Goal: Register for event/course

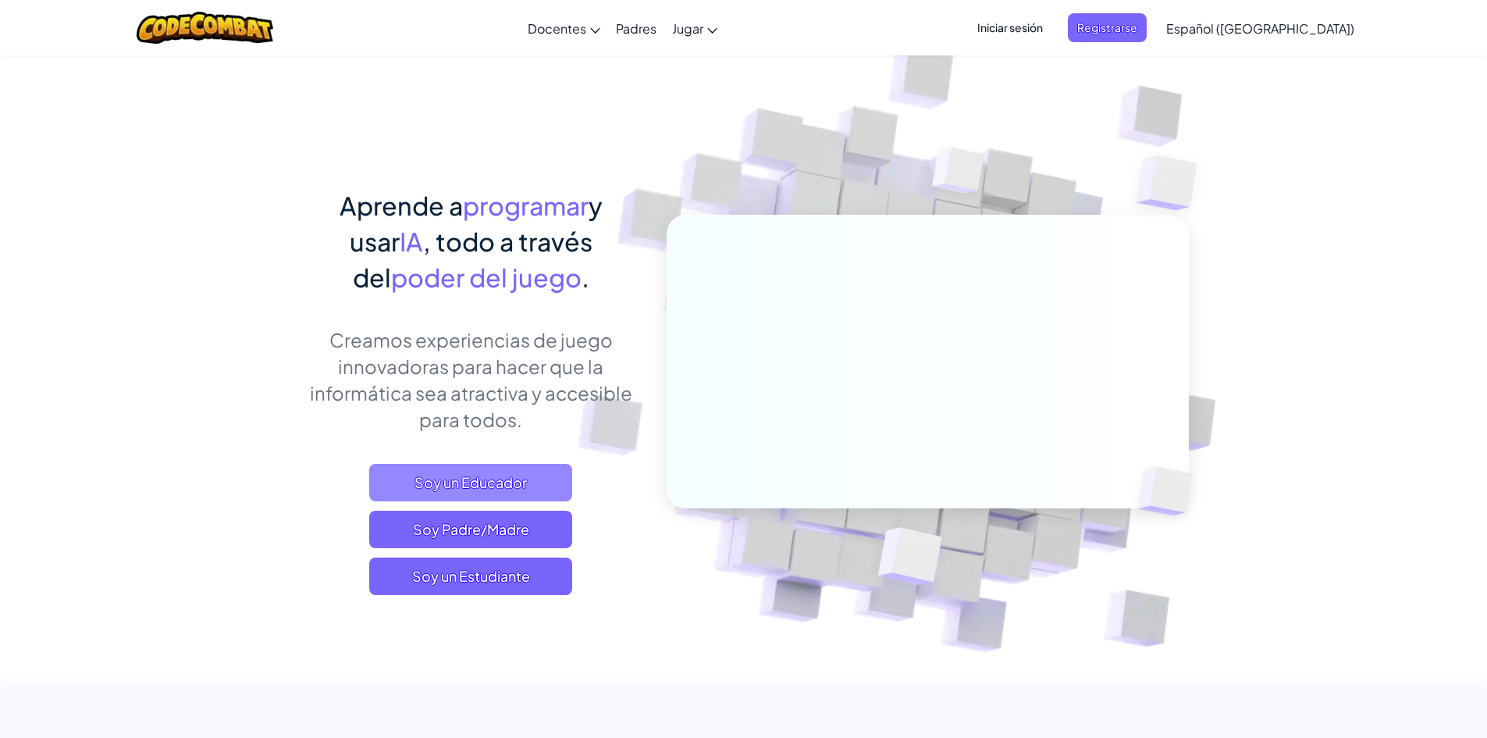
click at [501, 478] on span "Soy un Educador" at bounding box center [470, 482] width 203 height 37
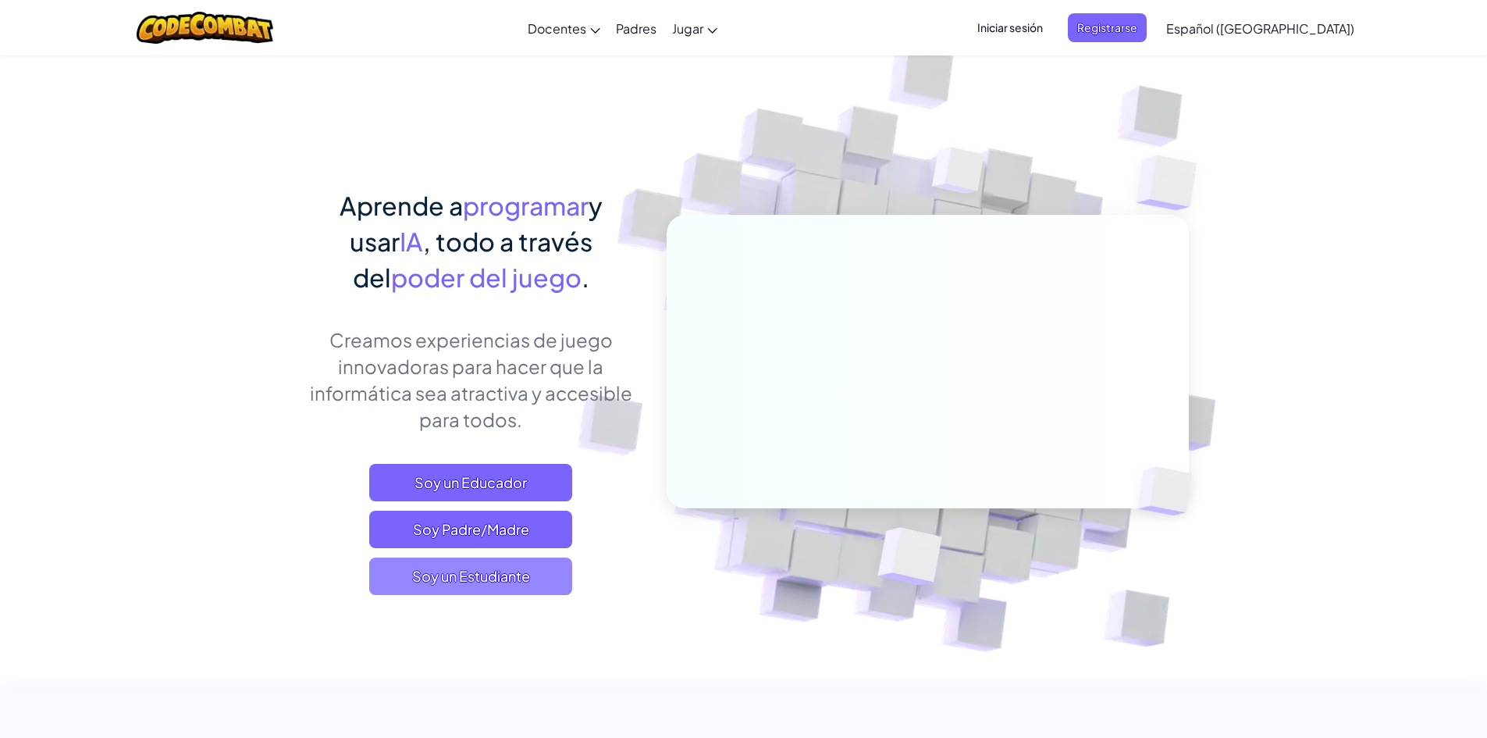
click at [514, 587] on span "Soy un Estudiante" at bounding box center [470, 575] width 203 height 37
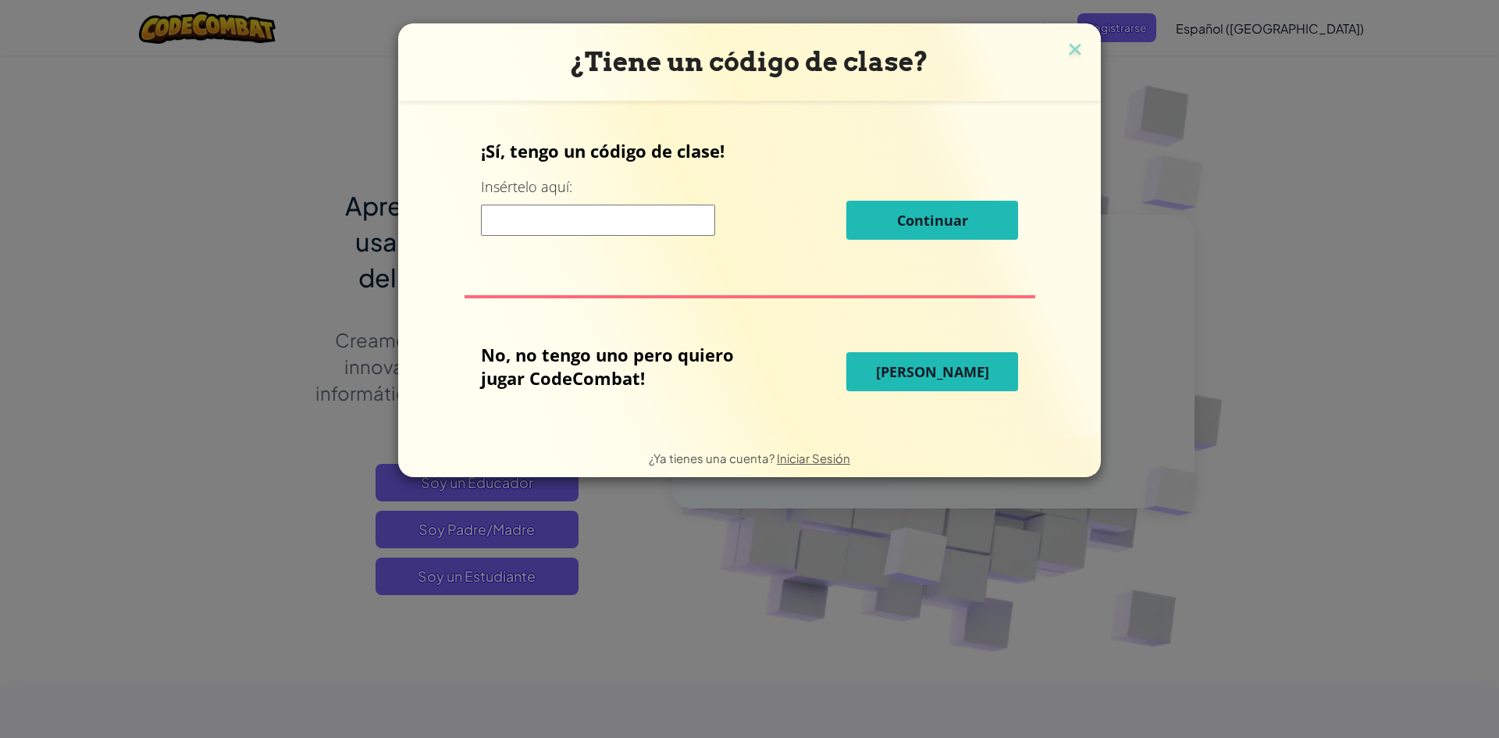
click at [617, 214] on input at bounding box center [598, 220] width 234 height 31
type input "DarkHomeShirt"
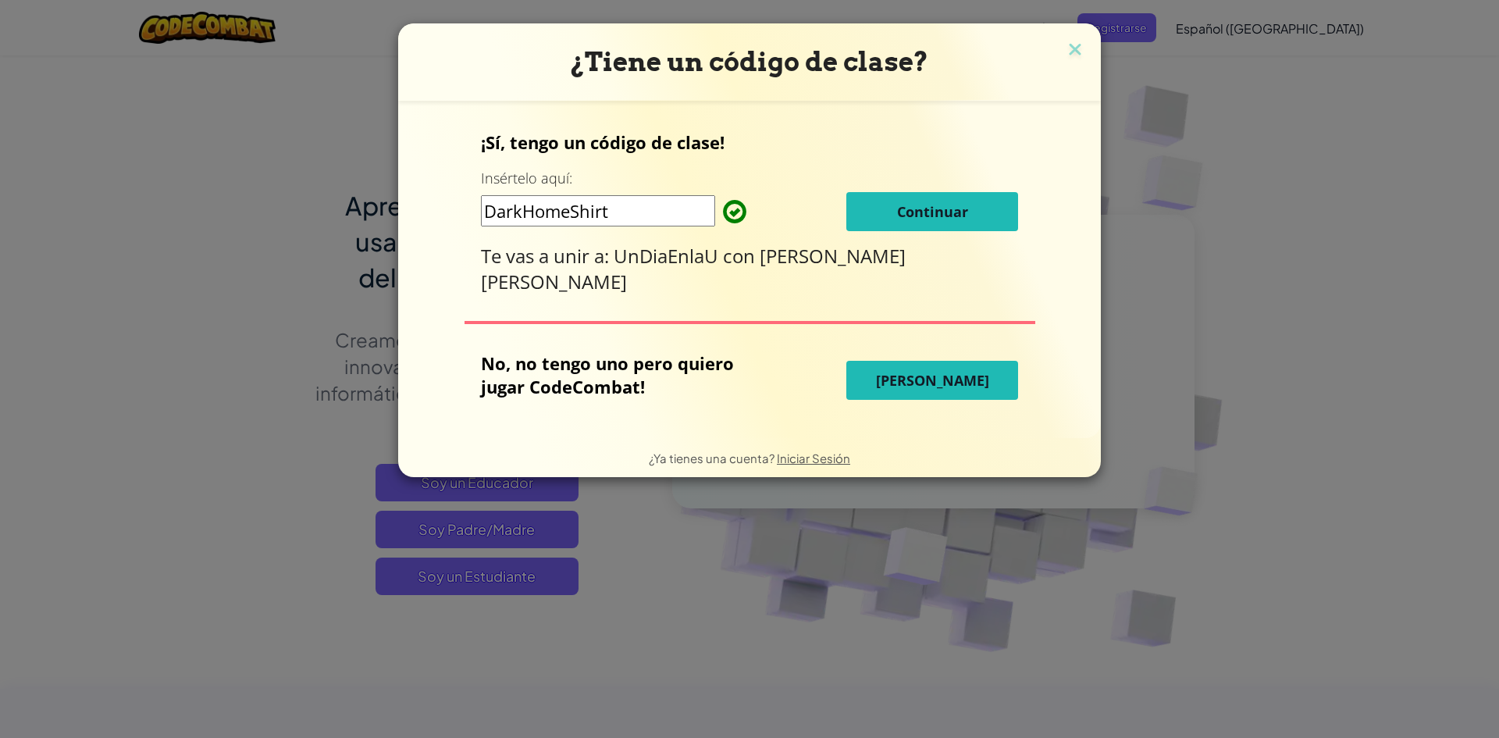
click at [902, 214] on span "Continuar" at bounding box center [932, 211] width 71 height 19
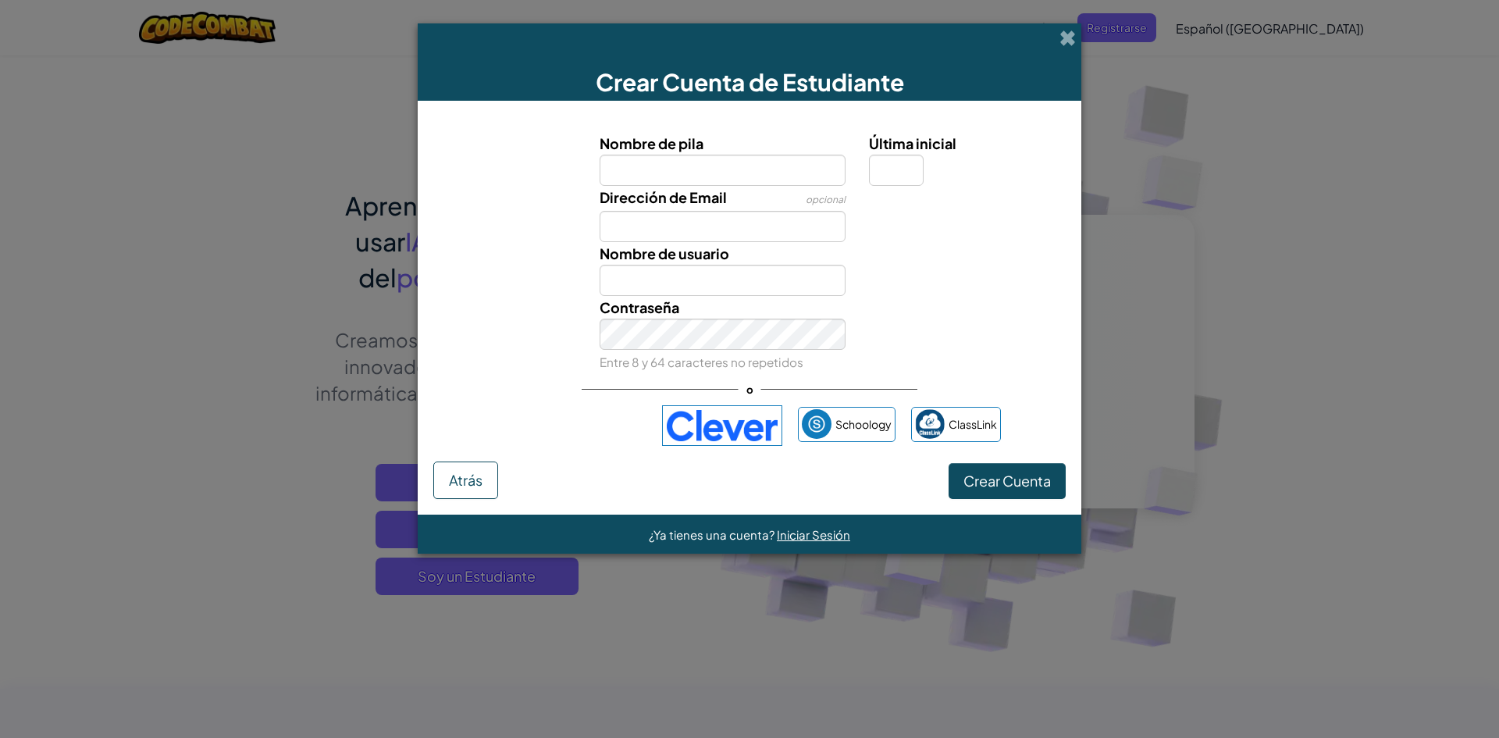
click at [724, 168] on input "Nombre de pila" at bounding box center [722, 170] width 247 height 31
type input "jesus"
type input "Jesus"
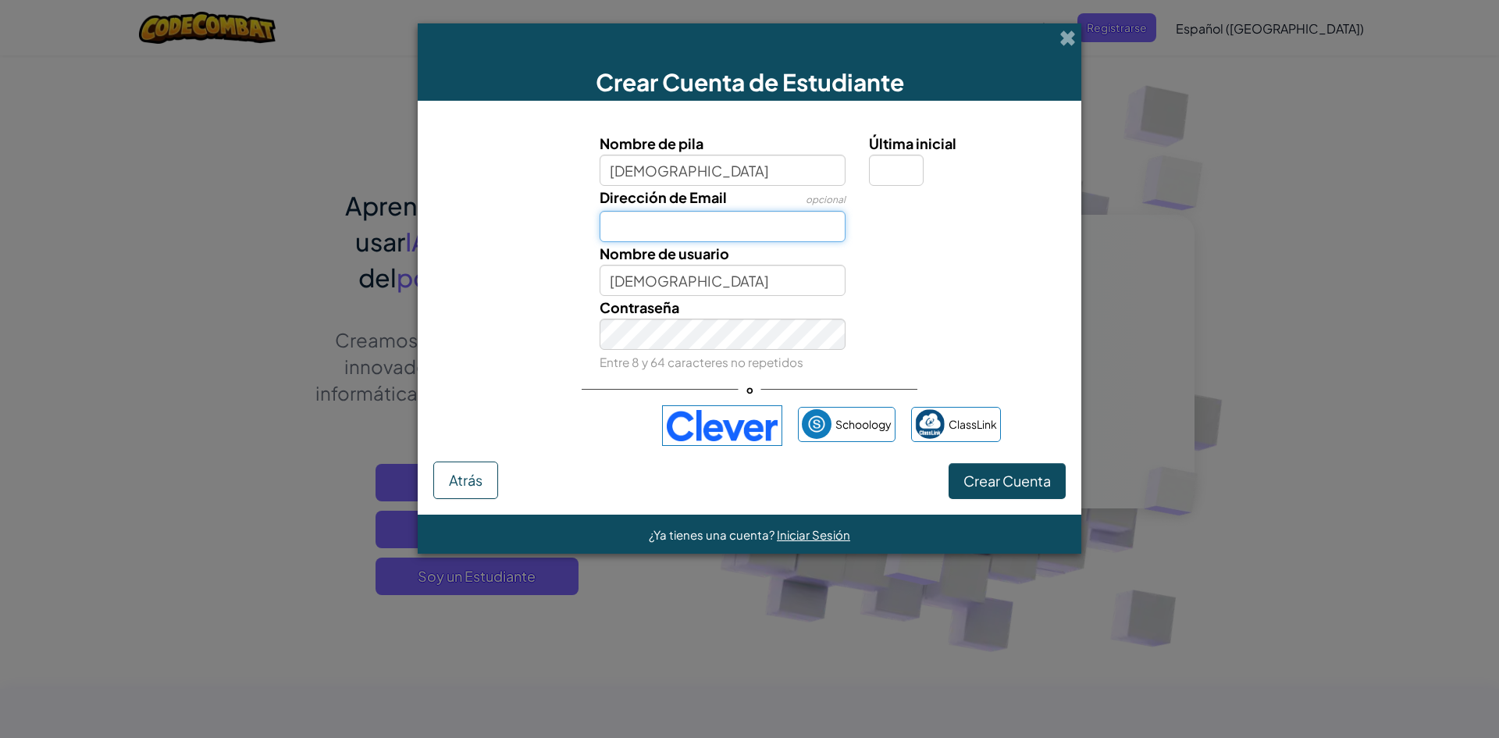
click at [690, 232] on input "Dirección de Email" at bounding box center [722, 226] width 247 height 31
type input "jveracostalara@gmail.com"
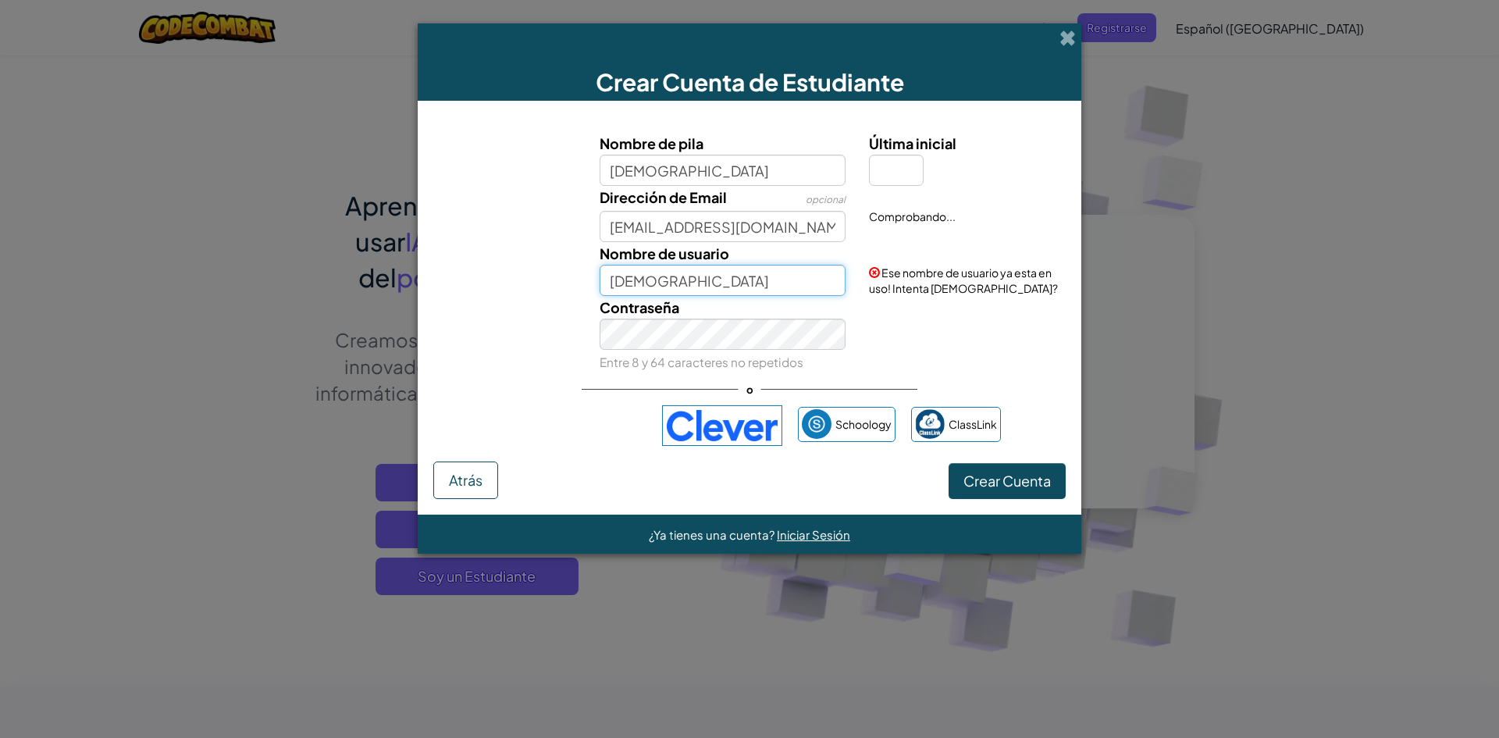
click at [717, 284] on input "Jesus" at bounding box center [722, 280] width 247 height 31
click at [980, 475] on span "Crear Cuenta" at bounding box center [1006, 480] width 87 height 18
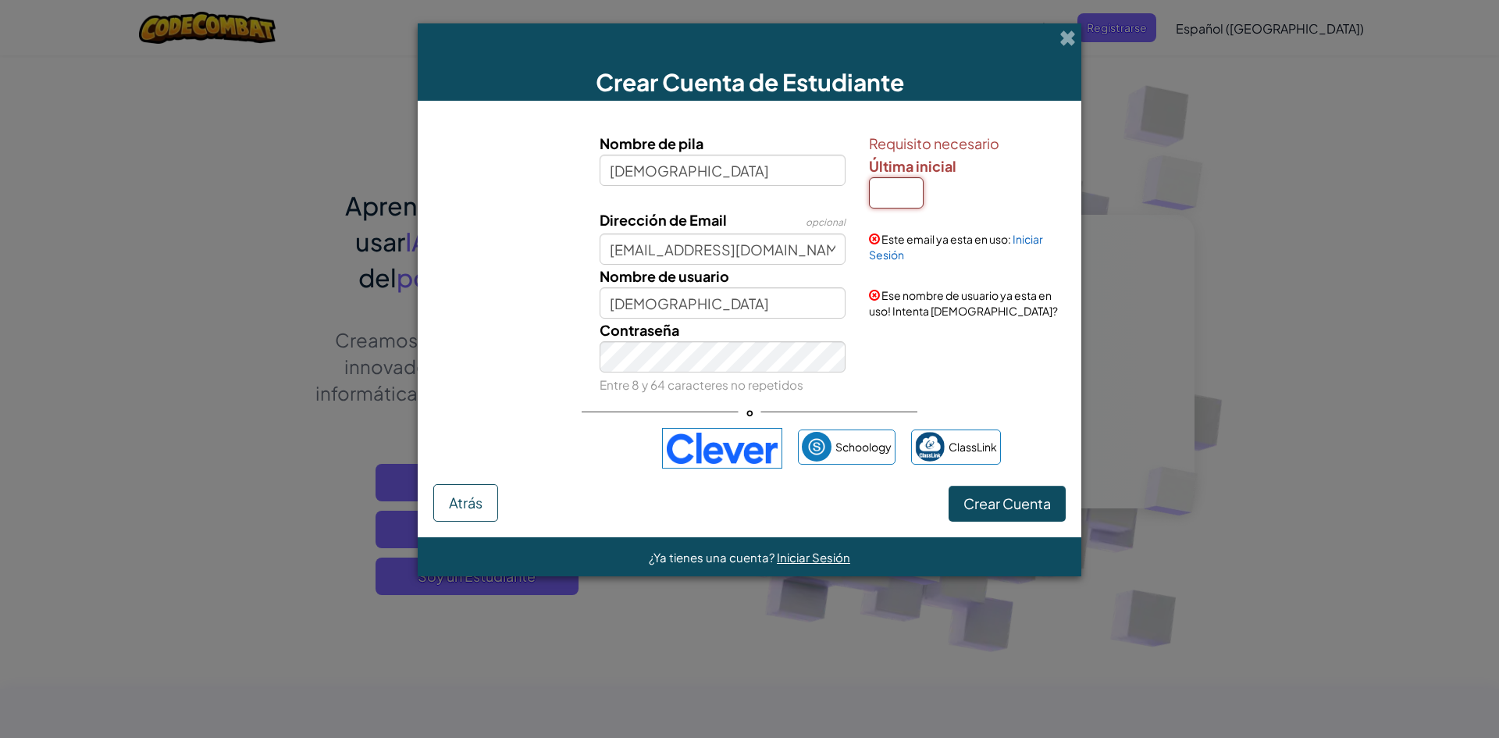
click at [912, 192] on input "Última inicial" at bounding box center [896, 192] width 55 height 31
type input "j"
type input "s"
type input "JesusS"
click at [1040, 507] on span "Crear Cuenta" at bounding box center [1006, 503] width 87 height 18
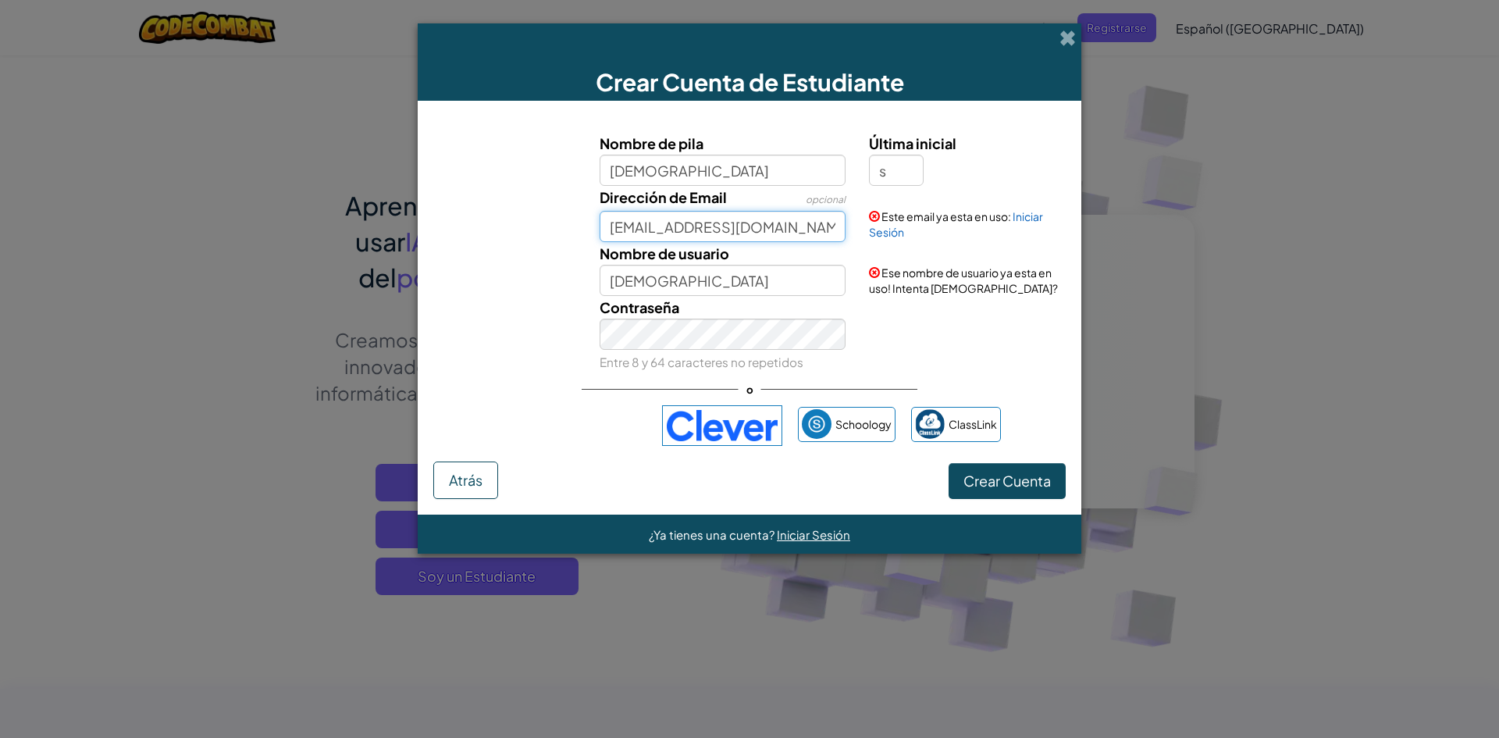
click at [784, 229] on input "jveracostalara@gmail.com" at bounding box center [722, 226] width 247 height 31
click at [702, 233] on input "jveracostalara@gmail.com" at bounding box center [722, 226] width 247 height 31
type input "jesus0720cabrera@gmail.com"
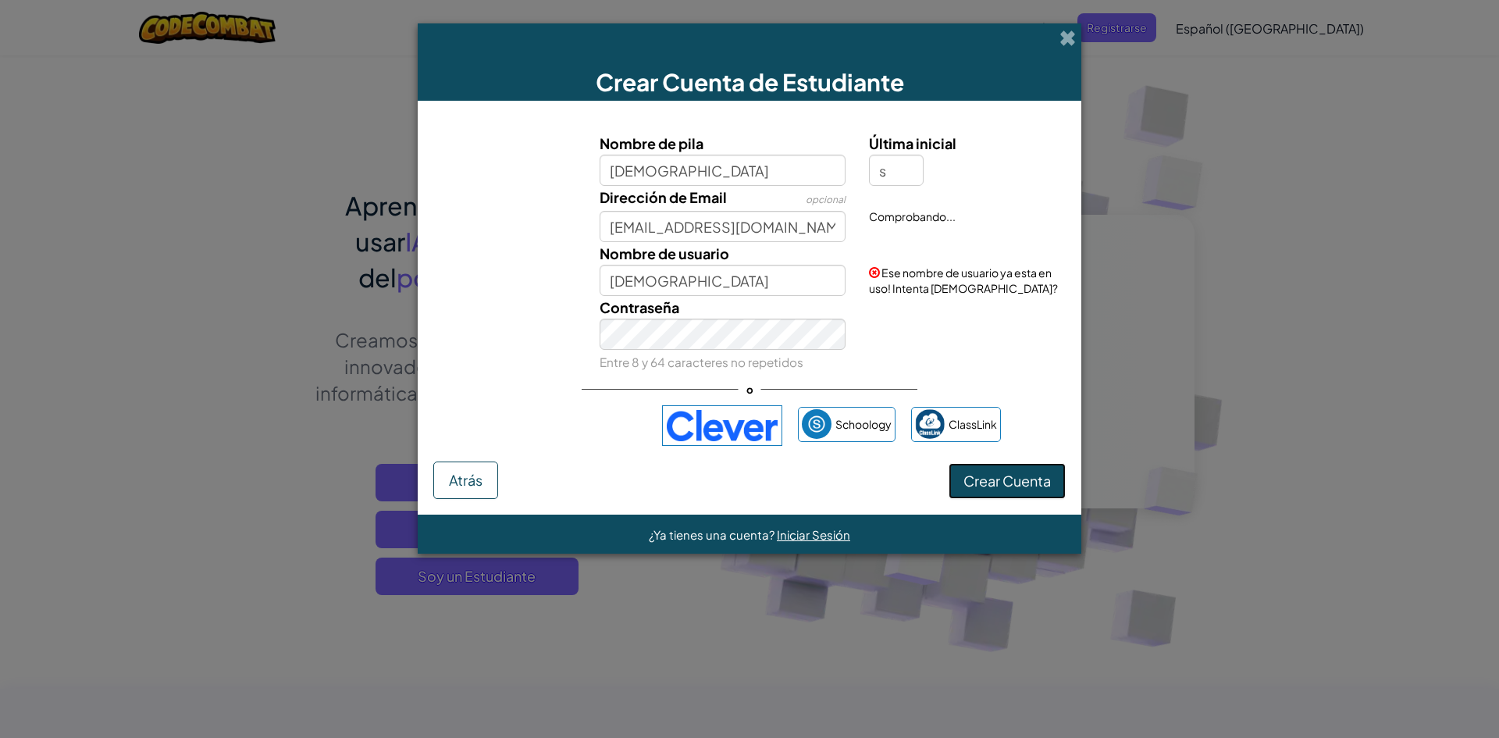
click at [1002, 483] on button "Crear Cuenta" at bounding box center [1006, 481] width 117 height 36
click at [703, 271] on input "JesusS" at bounding box center [722, 280] width 247 height 31
type input "JesusS2521444"
click at [1040, 470] on button "Crear Cuenta" at bounding box center [1006, 481] width 117 height 36
click at [1034, 483] on button "Crear Cuenta" at bounding box center [1006, 481] width 117 height 36
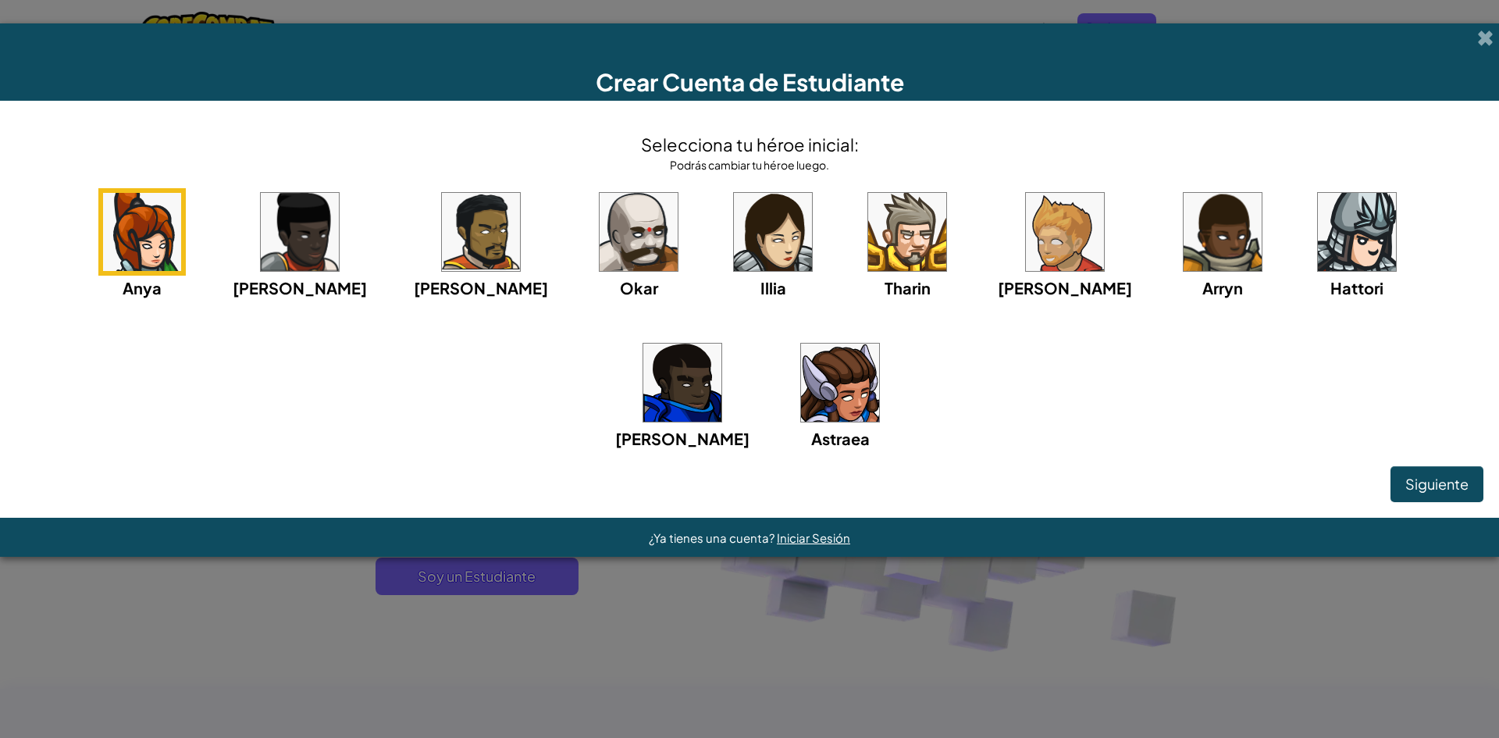
click at [1318, 220] on img at bounding box center [1357, 232] width 78 height 78
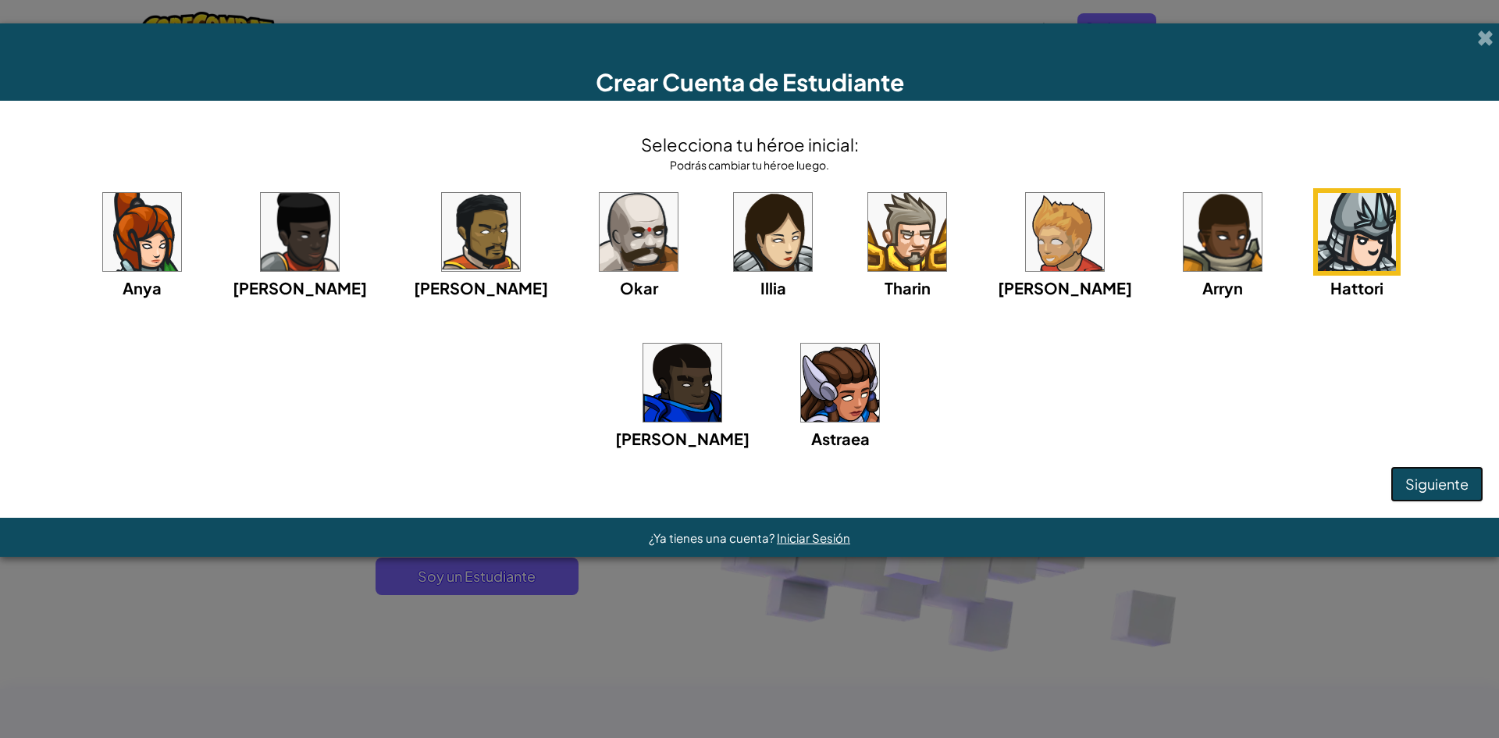
click at [1459, 473] on button "Siguiente" at bounding box center [1436, 484] width 93 height 36
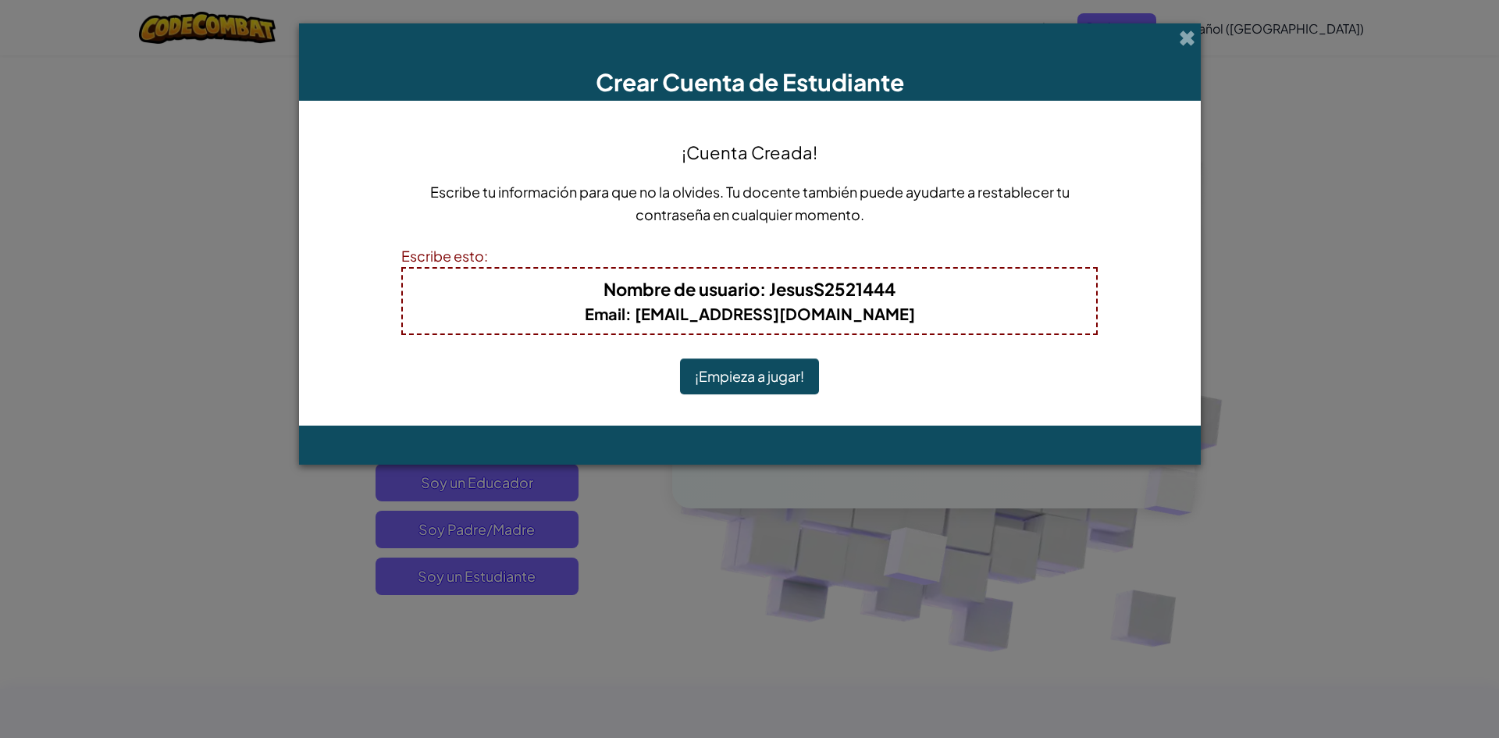
click at [733, 366] on button "¡Empieza a jugar!" at bounding box center [749, 376] width 139 height 36
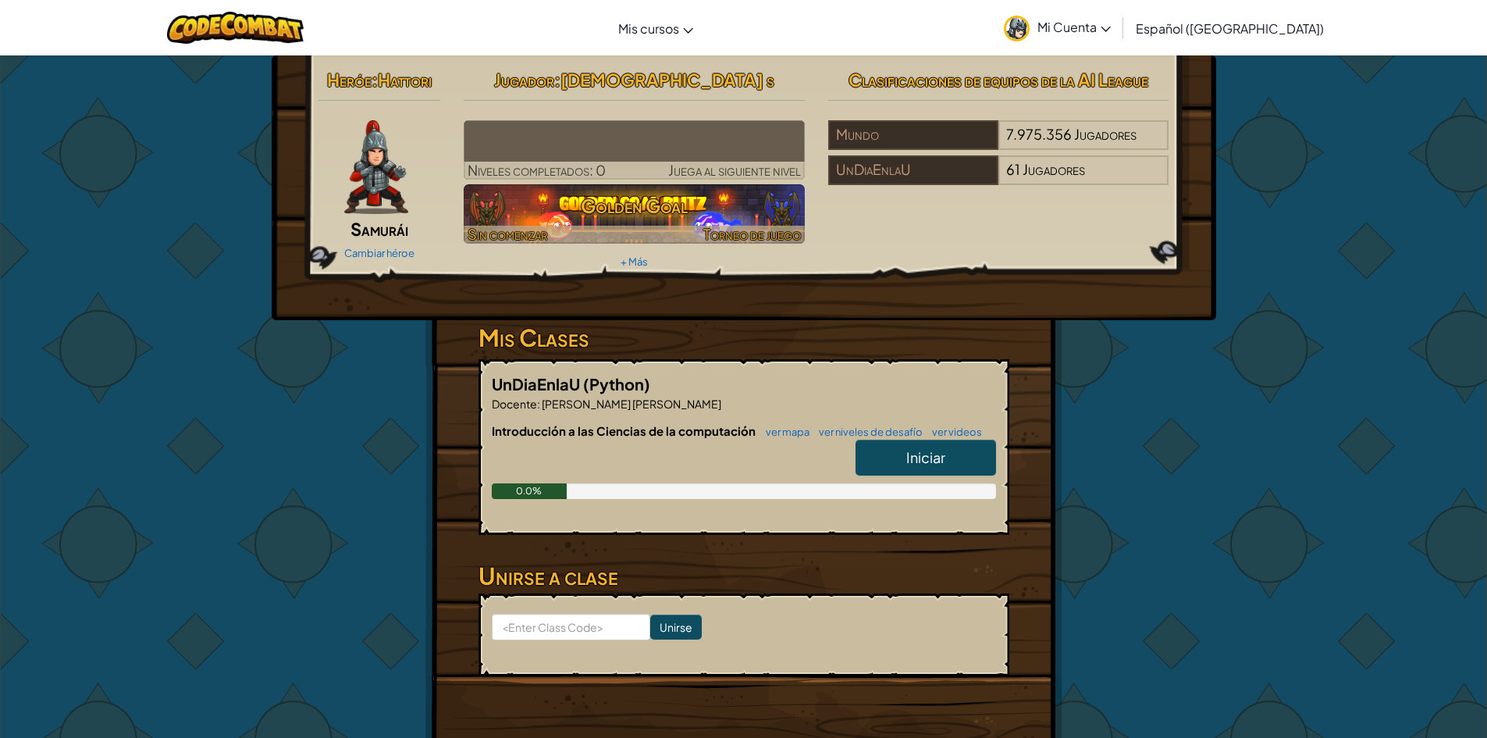
click at [664, 212] on h3 "Golden Goal" at bounding box center [634, 205] width 341 height 35
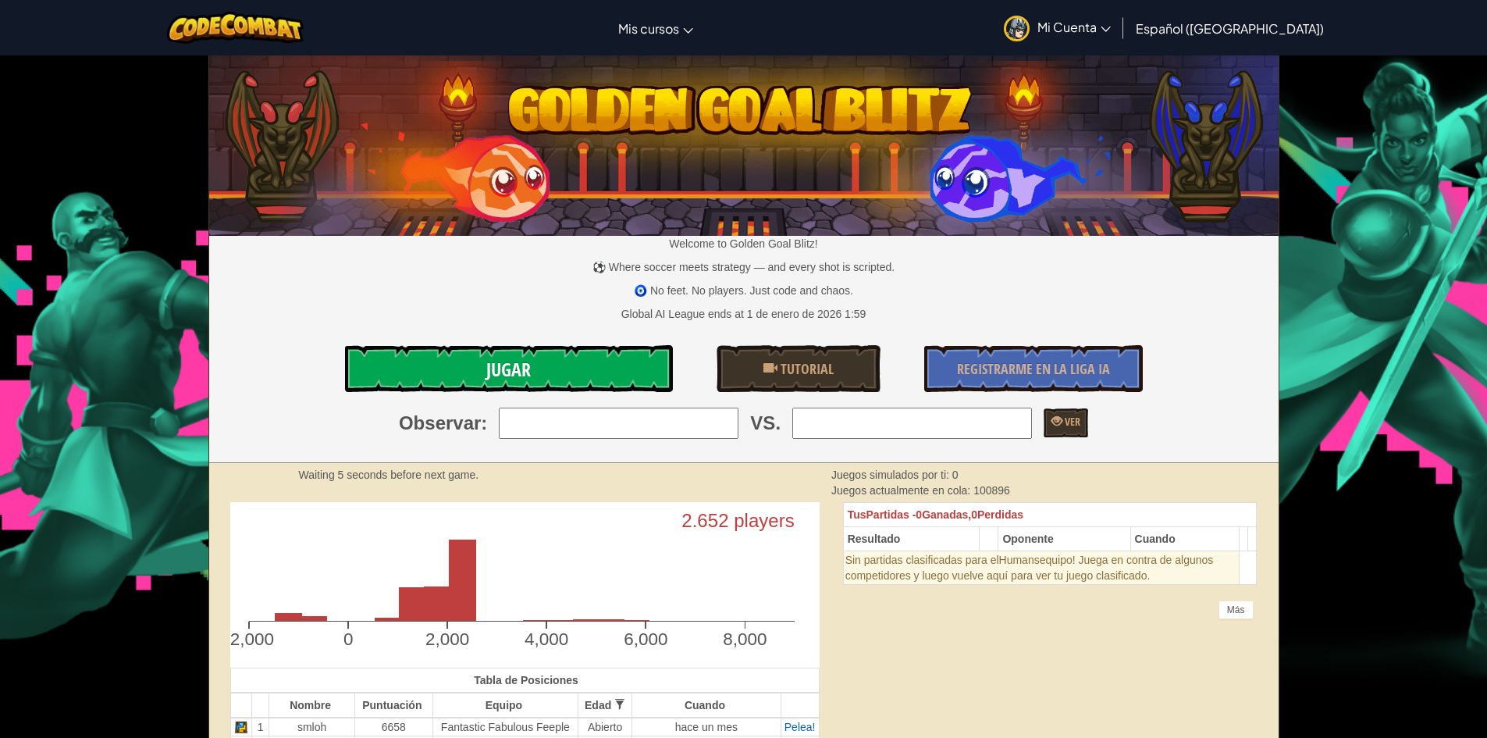
click at [596, 381] on link "Jugar" at bounding box center [509, 368] width 328 height 47
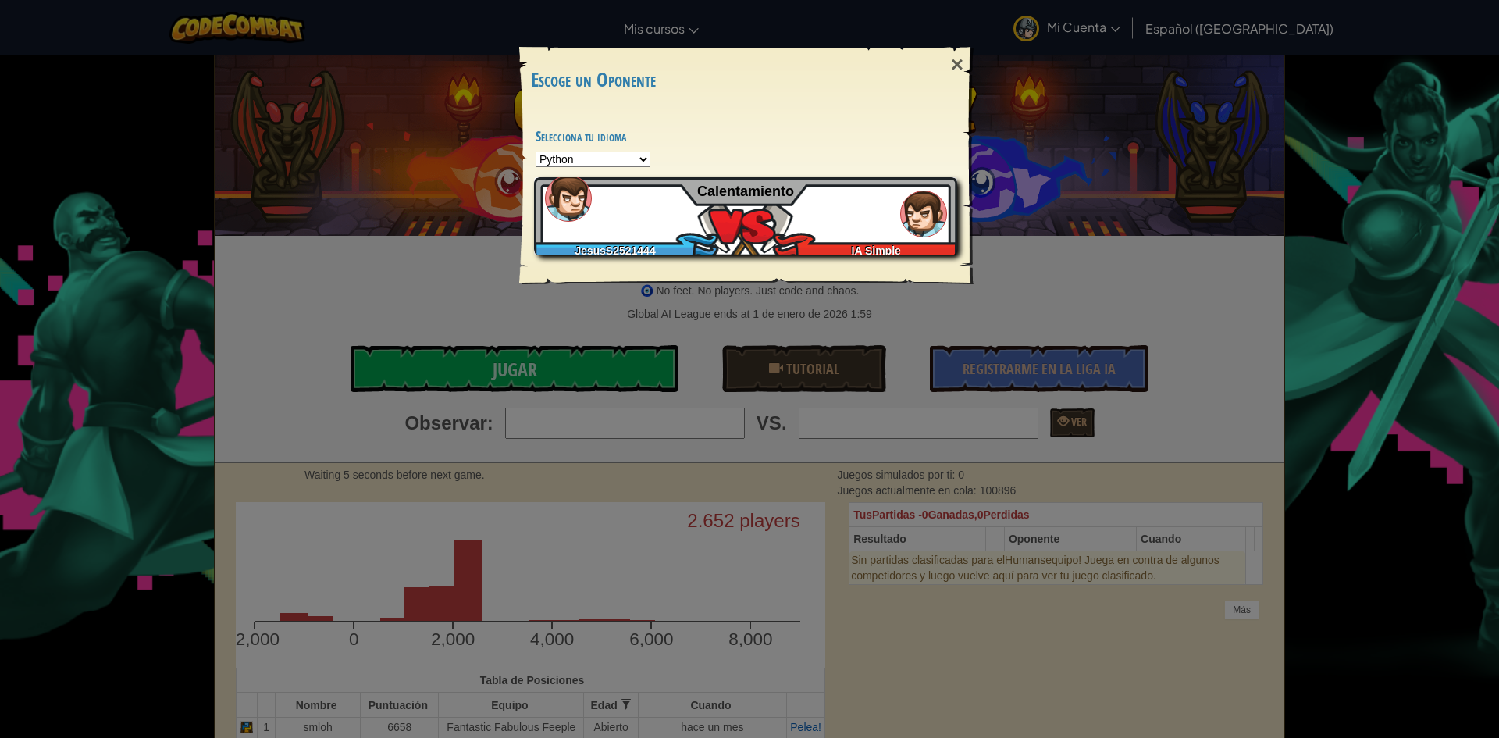
click at [666, 221] on div "JesusS2521444 IA Simple Calentamiento" at bounding box center [745, 216] width 423 height 78
